Goal: Task Accomplishment & Management: Manage account settings

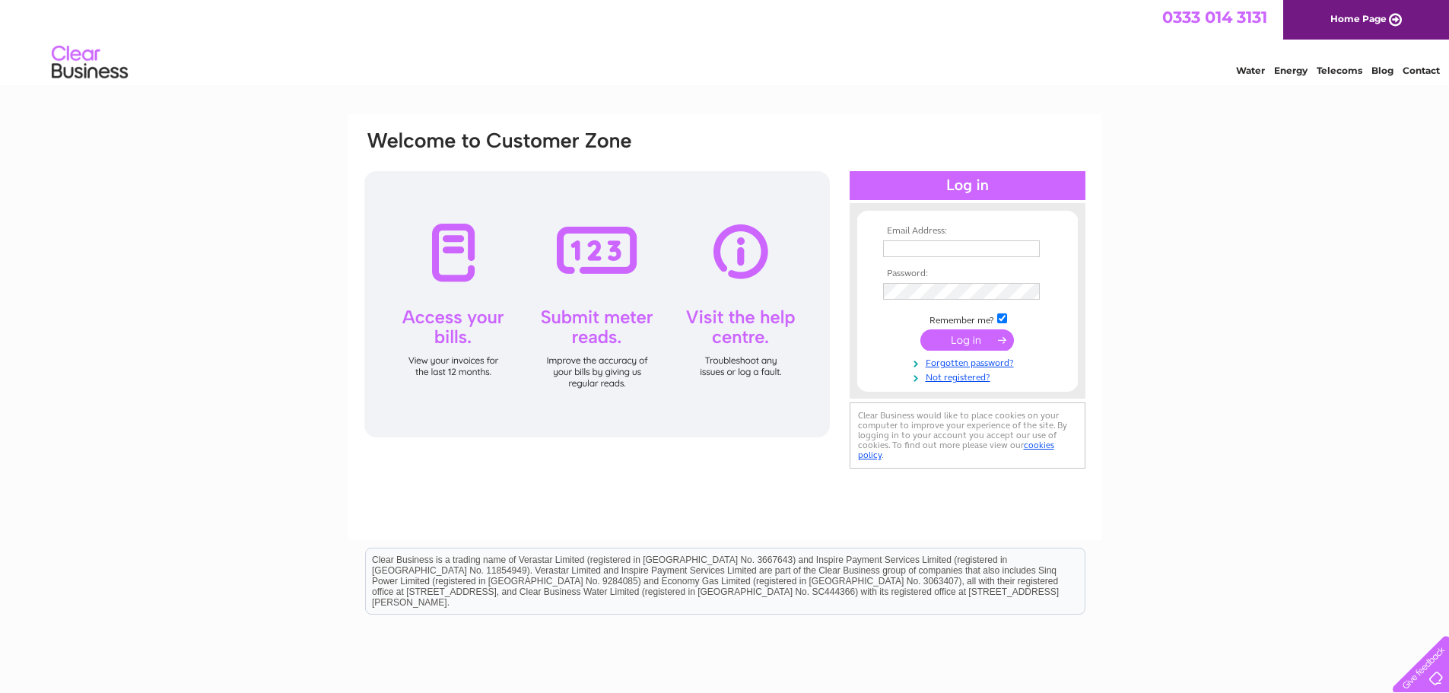
type input "accounts@cardonebanking.com"
click at [953, 337] on input "submit" at bounding box center [968, 339] width 94 height 21
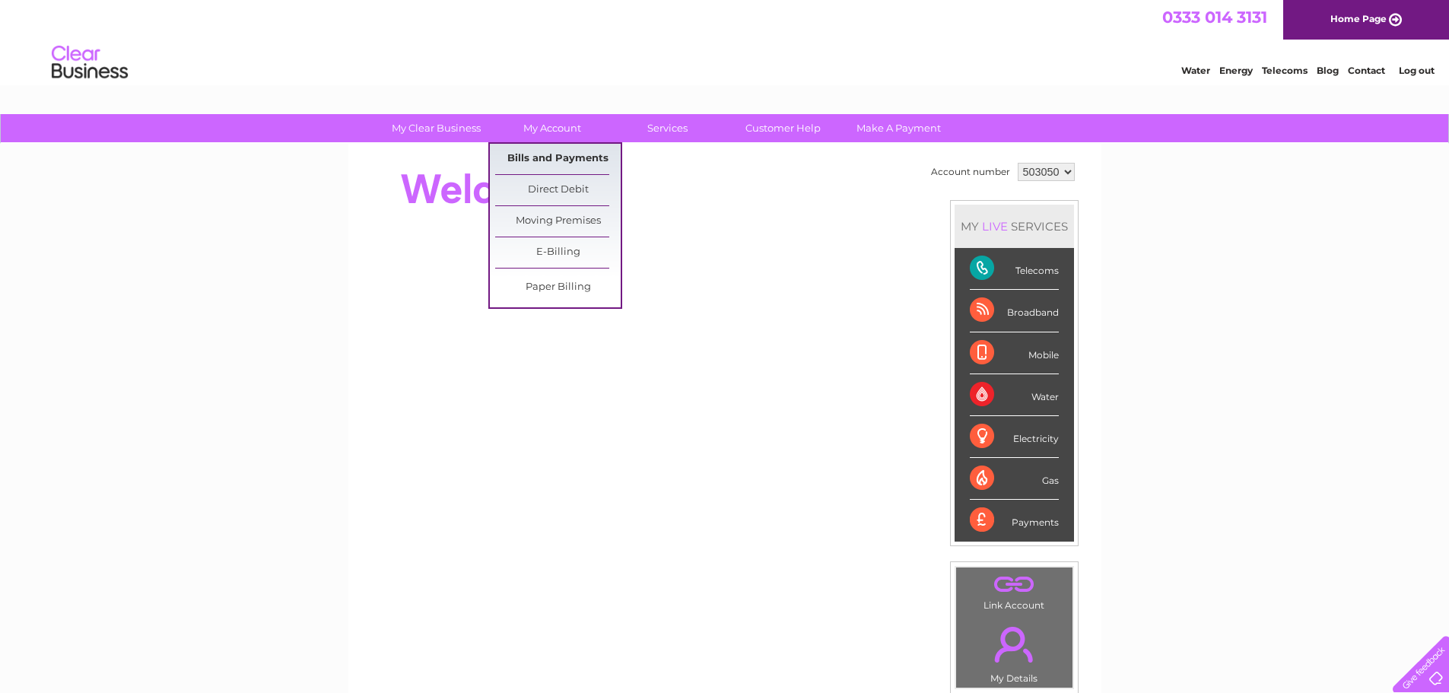
click at [541, 156] on link "Bills and Payments" at bounding box center [558, 159] width 126 height 30
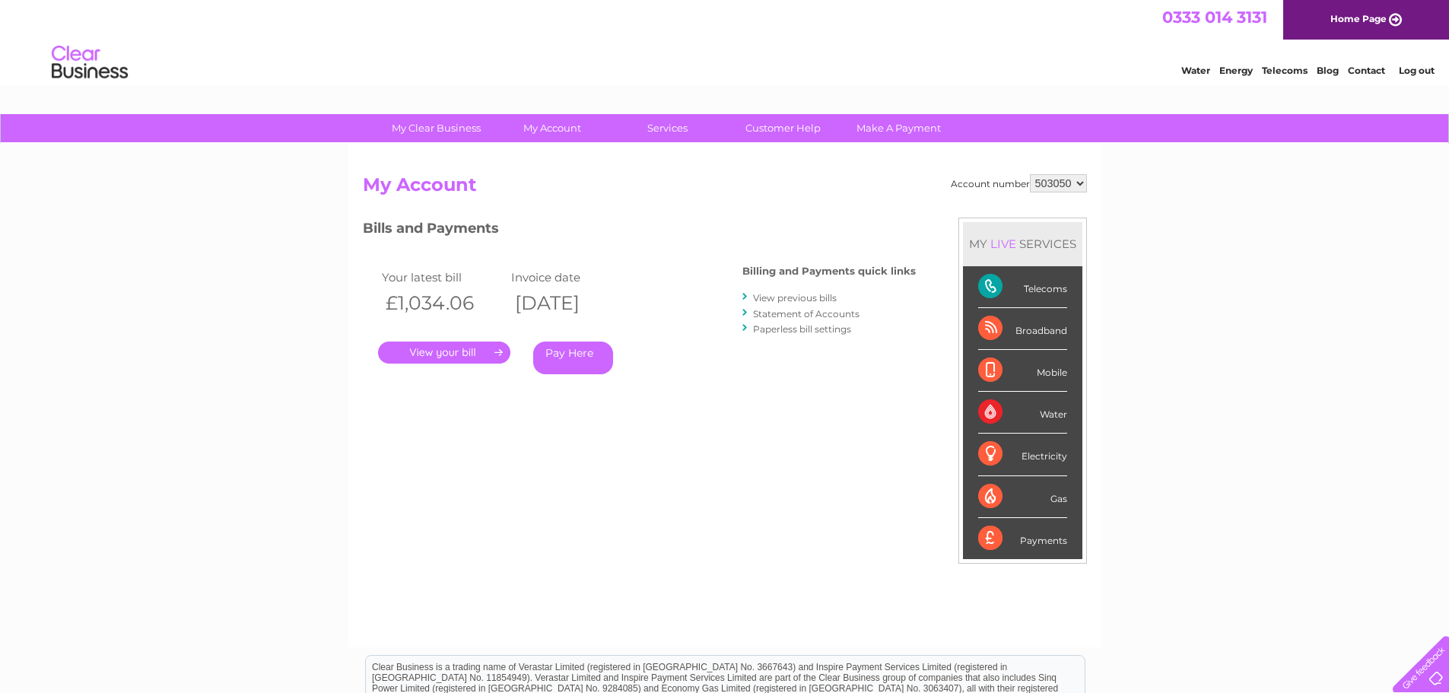
drag, startPoint x: 476, startPoint y: 348, endPoint x: 544, endPoint y: 348, distance: 68.5
click at [474, 348] on link "." at bounding box center [444, 353] width 132 height 22
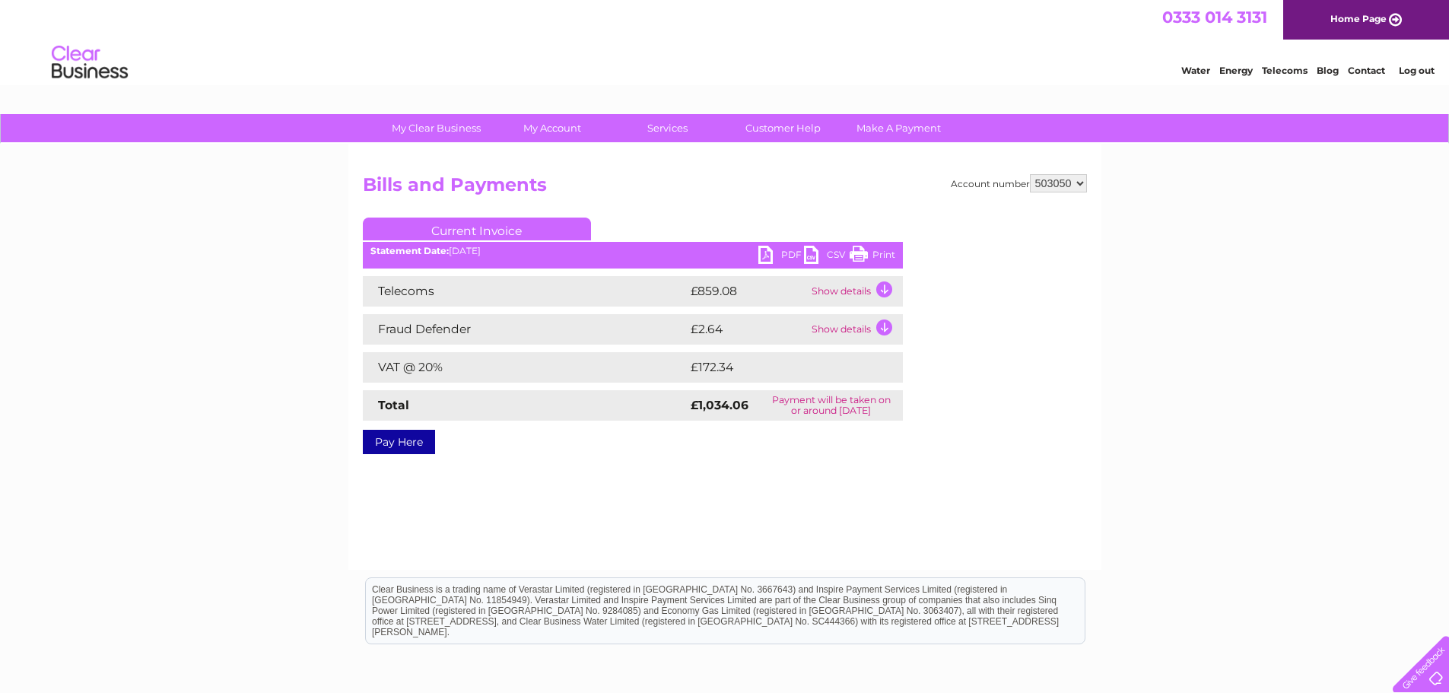
click at [771, 255] on link "PDF" at bounding box center [782, 257] width 46 height 22
